Goal: Transaction & Acquisition: Subscribe to service/newsletter

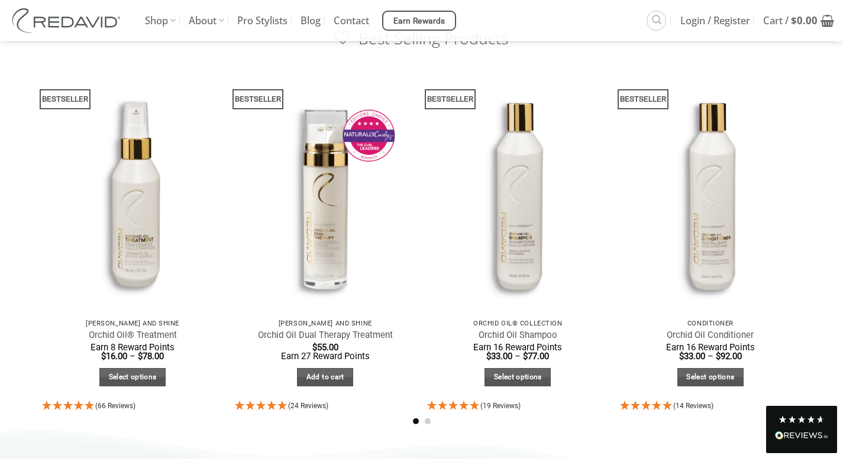
scroll to position [620, 0]
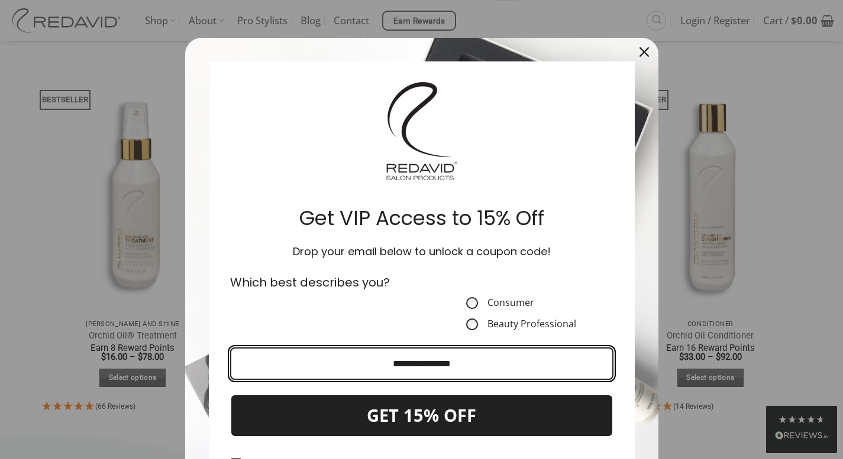
click at [372, 366] on input "Email field" at bounding box center [421, 364] width 383 height 33
type input "**********"
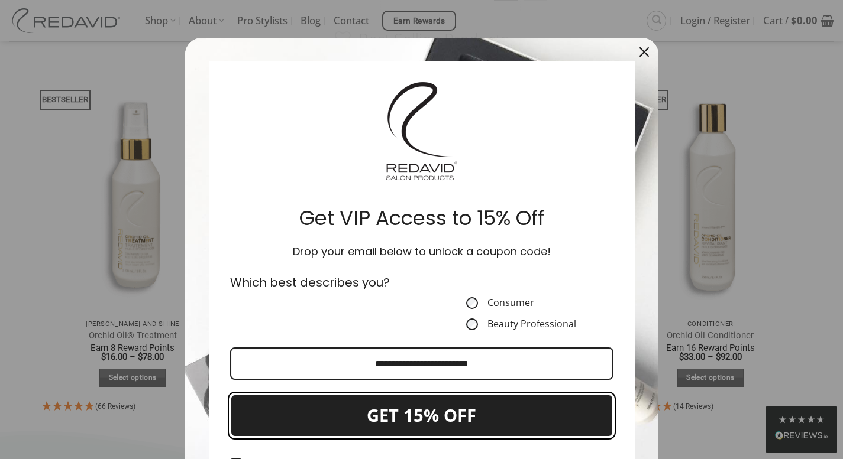
click at [431, 422] on button "GET 15% OFF" at bounding box center [421, 415] width 383 height 43
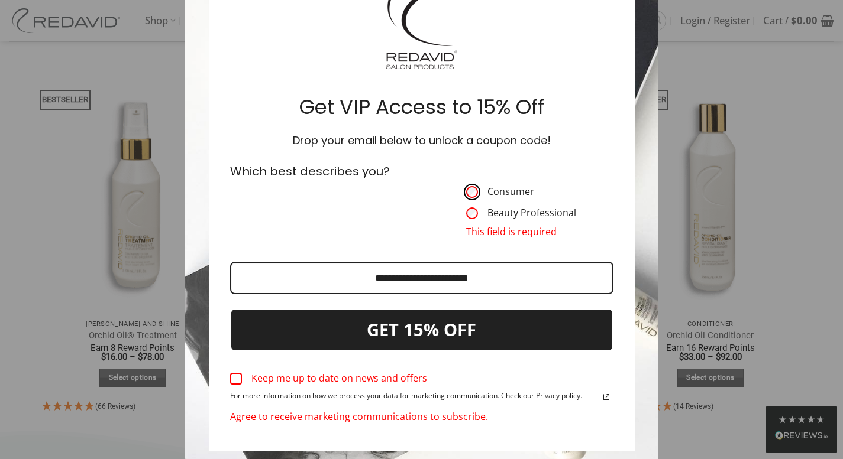
scroll to position [119, 0]
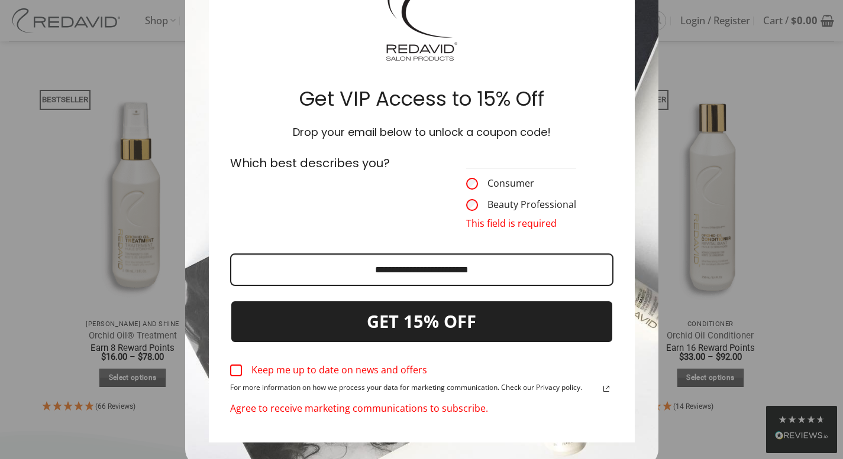
click at [235, 374] on div "Marketing offer form" at bounding box center [236, 371] width 12 height 12
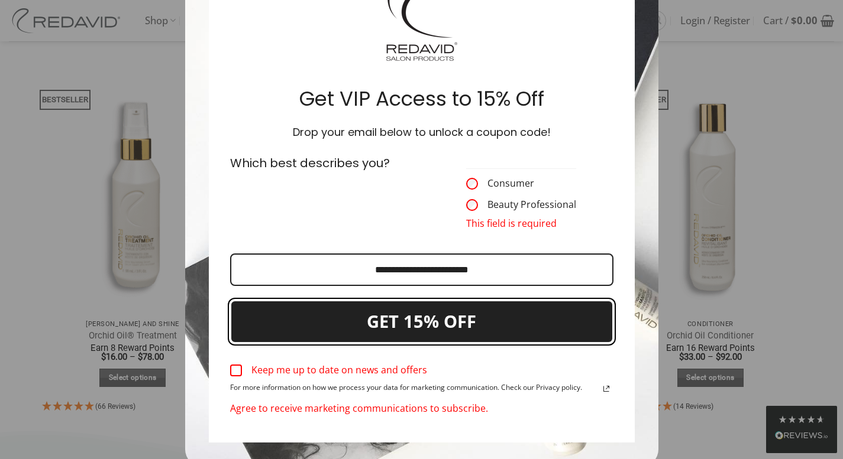
click at [382, 325] on button "GET 15% OFF" at bounding box center [421, 321] width 383 height 43
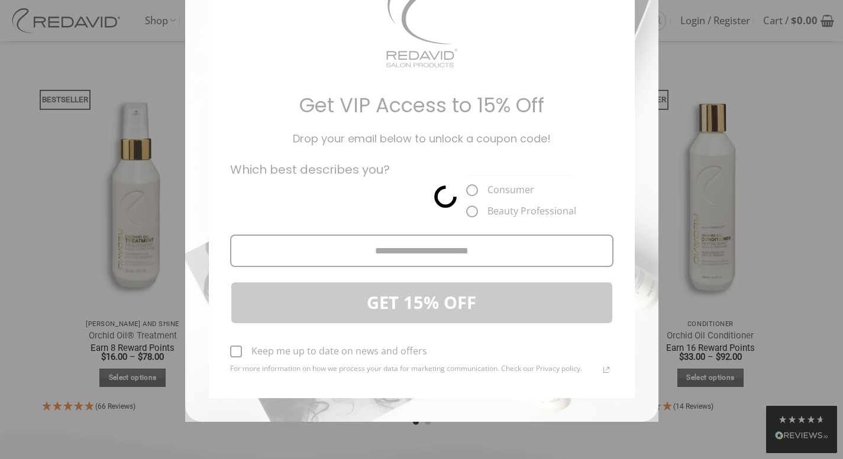
scroll to position [0, 0]
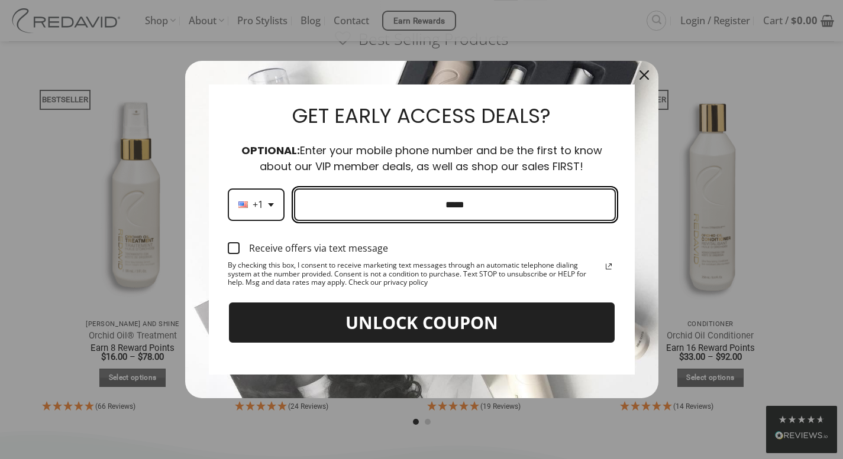
click at [404, 203] on input "Phone number field" at bounding box center [455, 205] width 322 height 33
type input "**********"
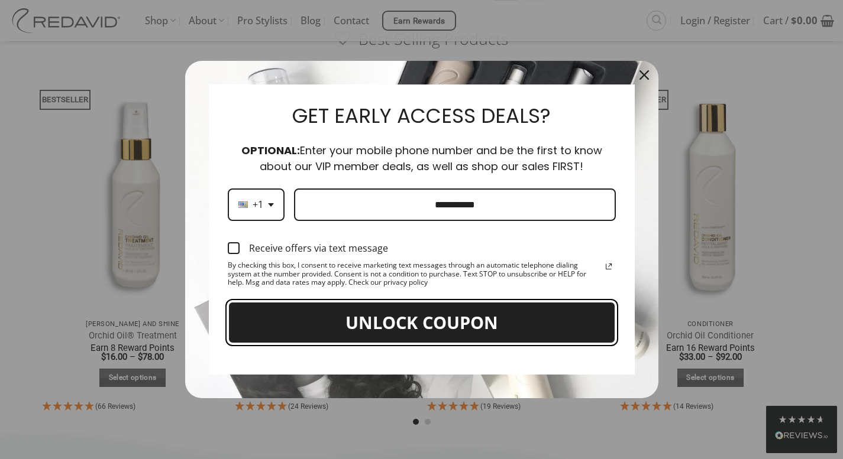
click at [412, 325] on button "UNLOCK COUPON" at bounding box center [422, 323] width 388 height 43
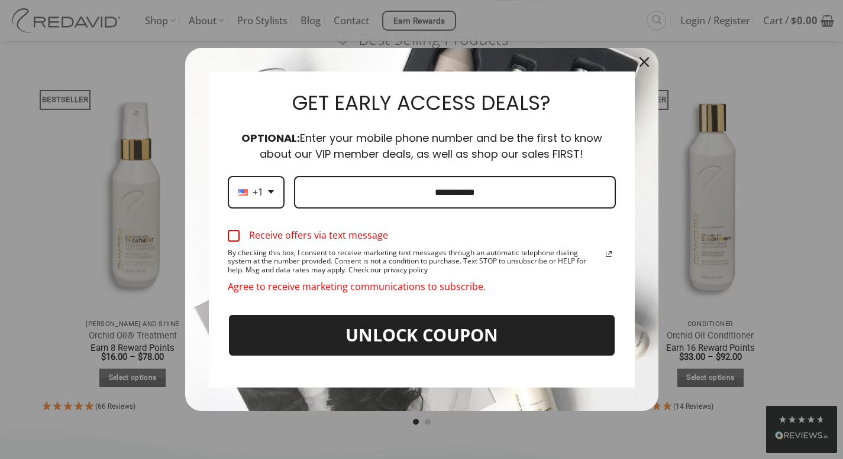
click at [231, 235] on div "Marketing offer form" at bounding box center [234, 236] width 12 height 12
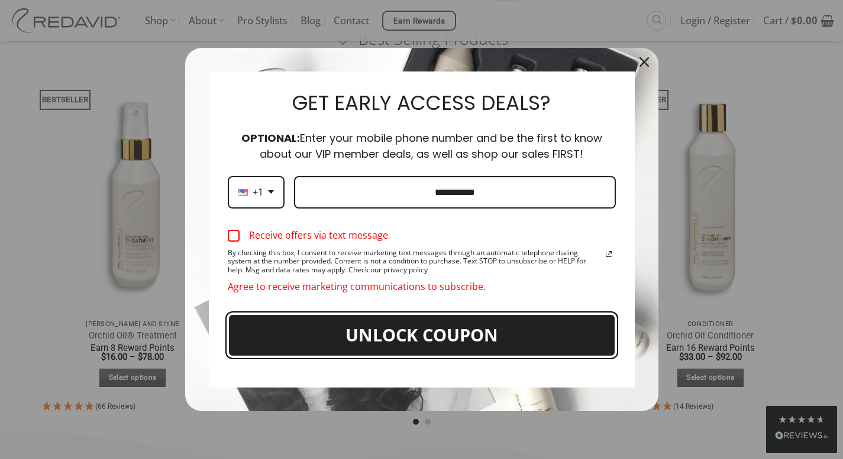
click at [425, 346] on button "UNLOCK COUPON" at bounding box center [422, 335] width 388 height 43
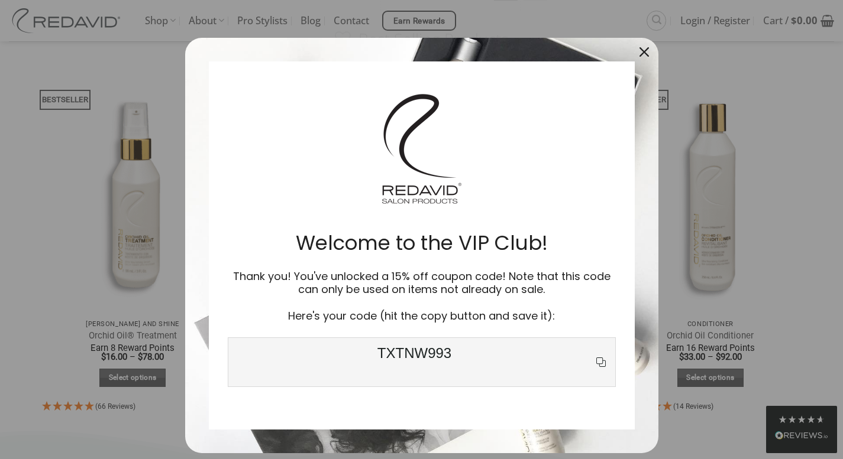
click at [596, 360] on icon "copy icon" at bounding box center [601, 362] width 14 height 14
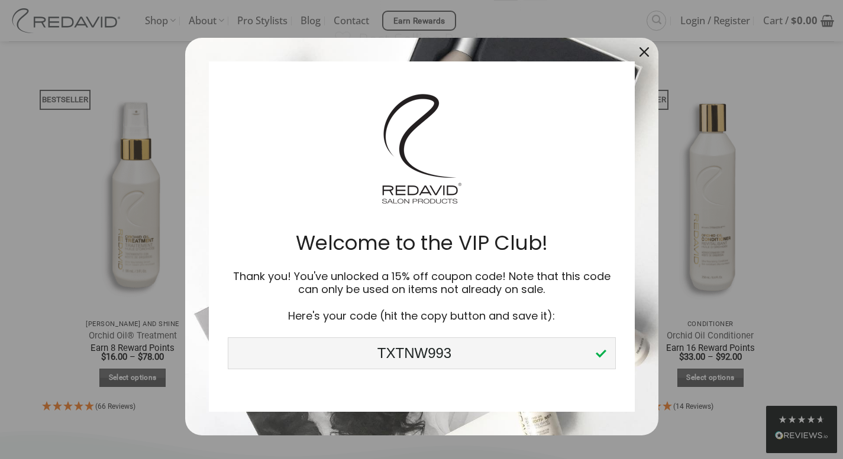
click at [643, 49] on icon "close icon" at bounding box center [643, 51] width 9 height 9
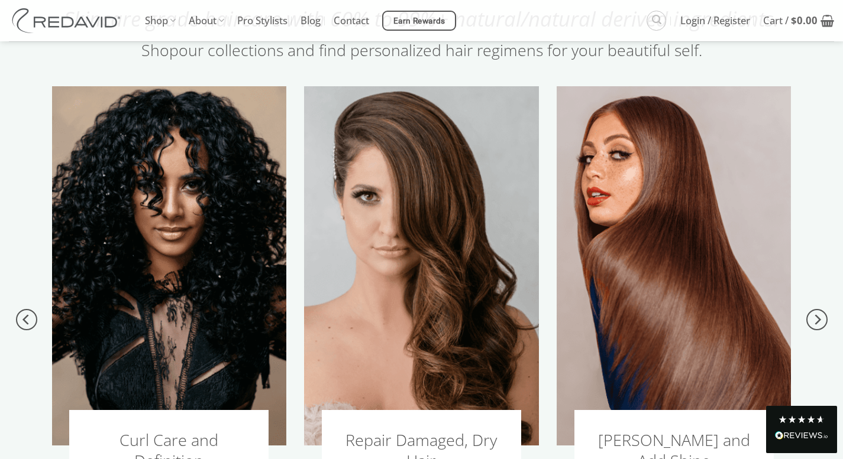
scroll to position [1168, 0]
